Goal: Information Seeking & Learning: Learn about a topic

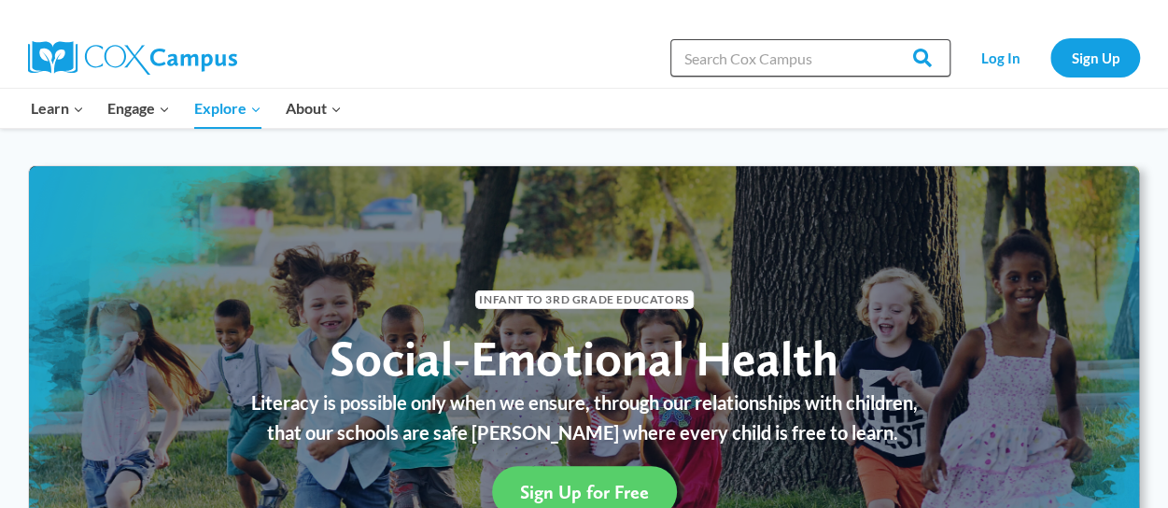
click at [705, 61] on input "Search in [URL][DOMAIN_NAME]" at bounding box center [810, 57] width 280 height 37
type input "trauma informed"
click at [877, 39] on input "Search" at bounding box center [913, 57] width 73 height 37
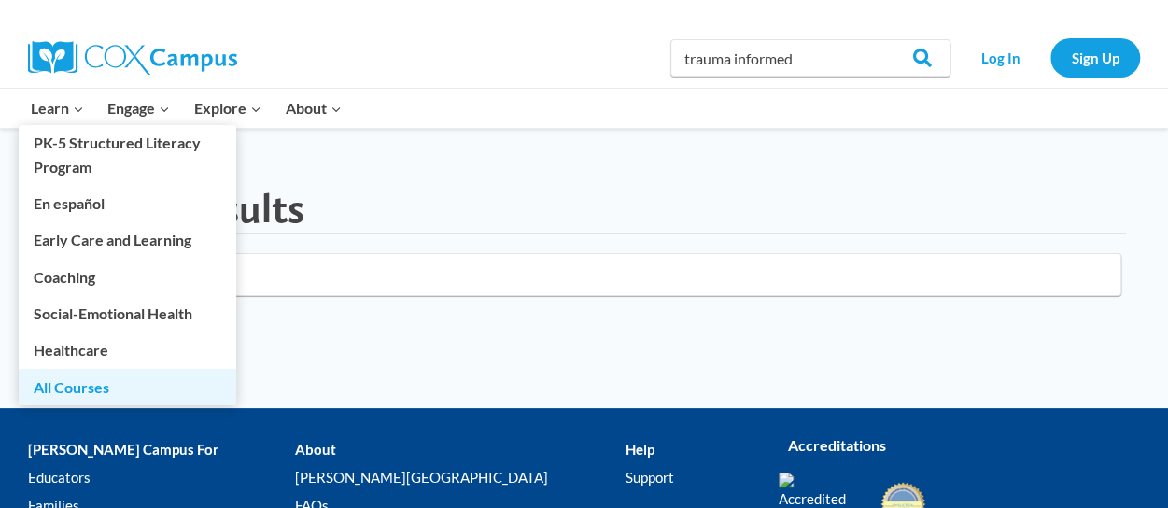
click at [62, 380] on link "All Courses" at bounding box center [127, 386] width 217 height 35
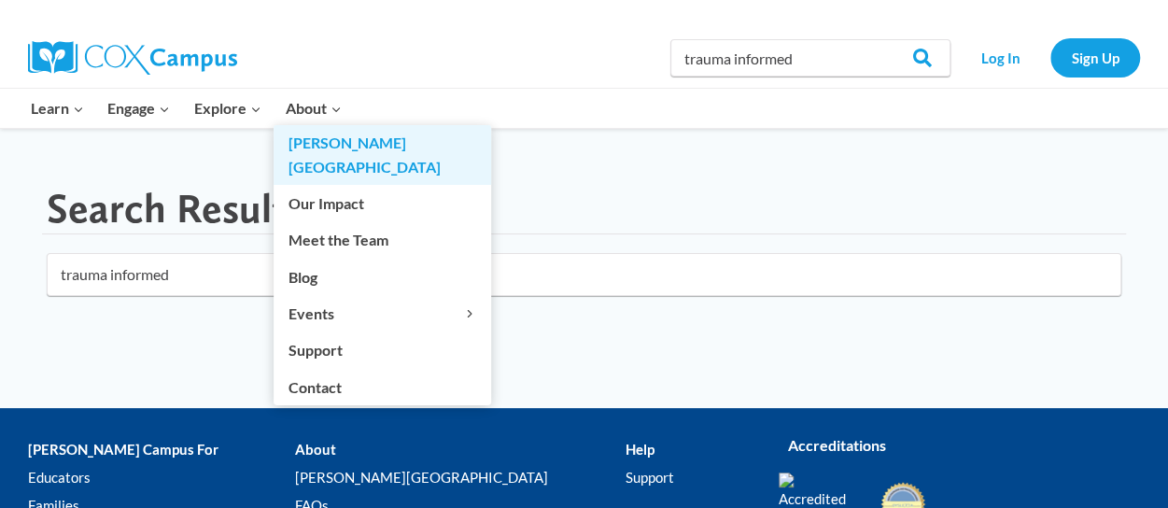
click at [332, 142] on link "[PERSON_NAME][GEOGRAPHIC_DATA]" at bounding box center [381, 155] width 217 height 60
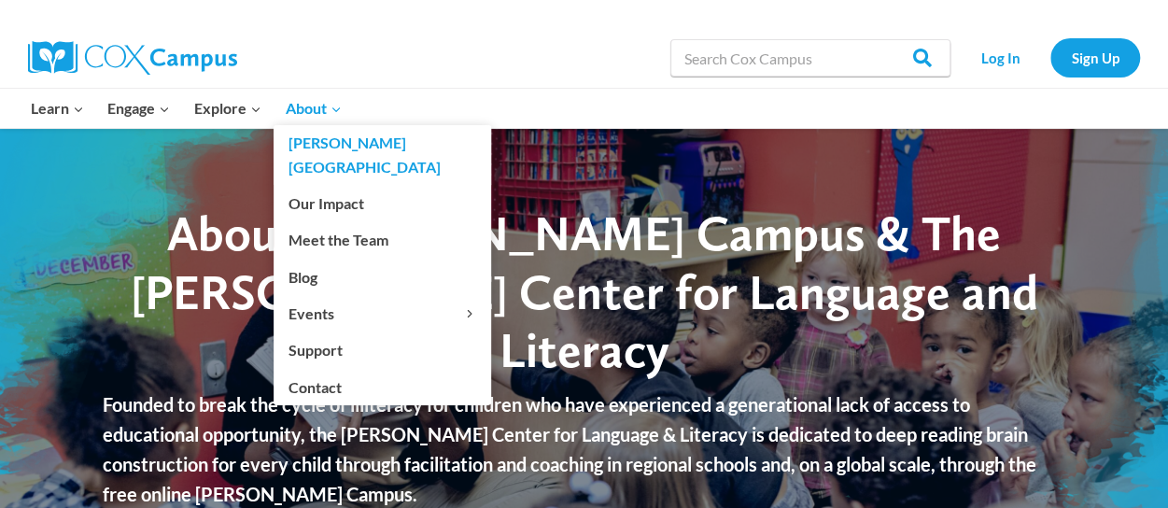
click at [336, 143] on link "[PERSON_NAME][GEOGRAPHIC_DATA]" at bounding box center [381, 155] width 217 height 60
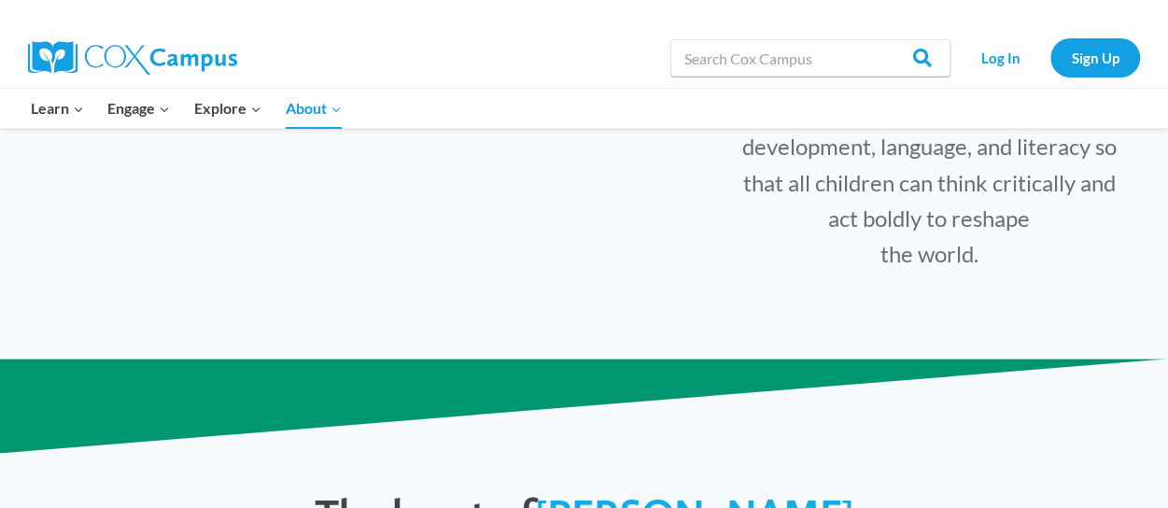
scroll to position [560, 0]
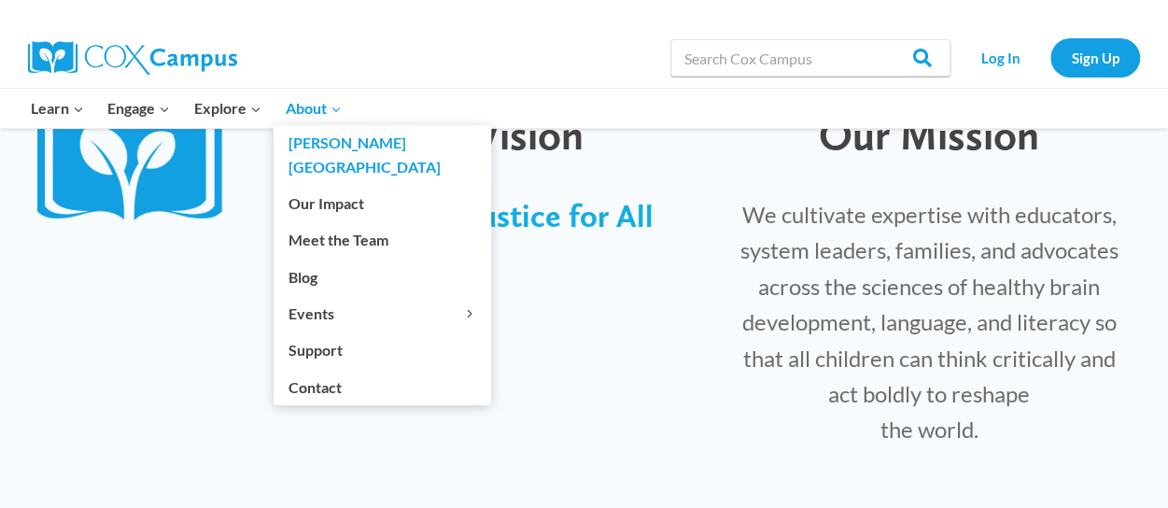
click at [311, 99] on span "About Expand" at bounding box center [314, 108] width 56 height 24
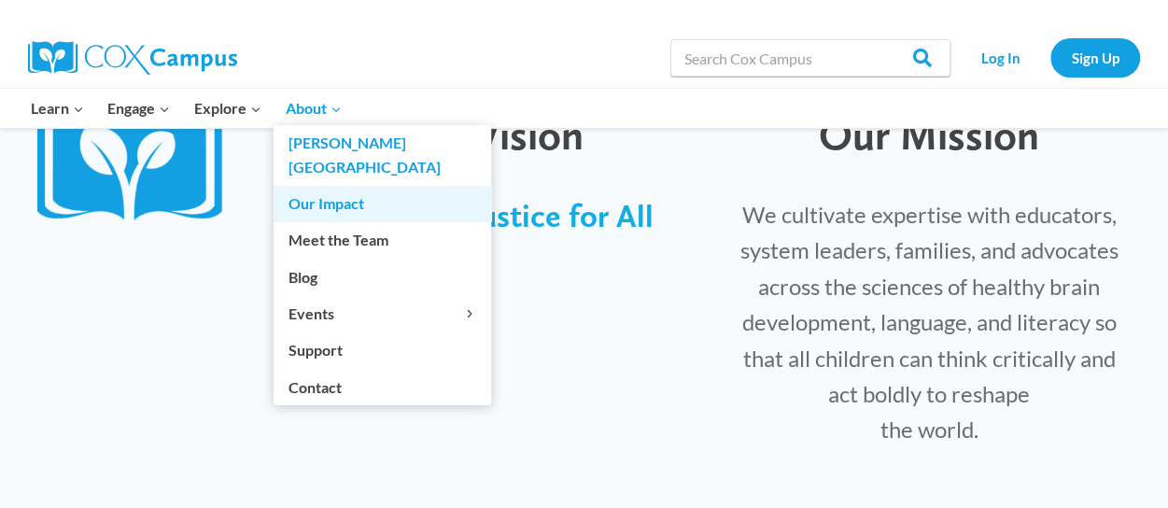
click at [335, 186] on link "Our Impact" at bounding box center [381, 203] width 217 height 35
